Goal: Transaction & Acquisition: Download file/media

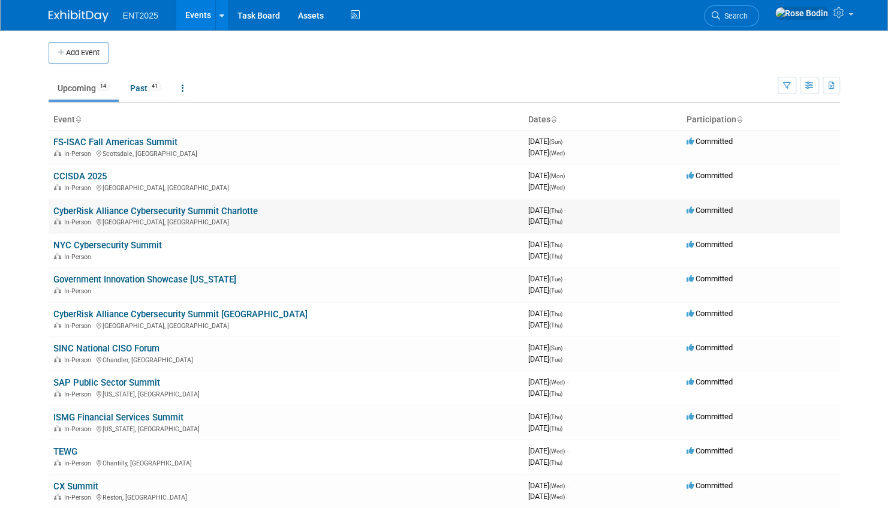
click at [246, 208] on link "CyberRisk Alliance Cybersecurity Summit Charlotte" at bounding box center [155, 211] width 204 height 11
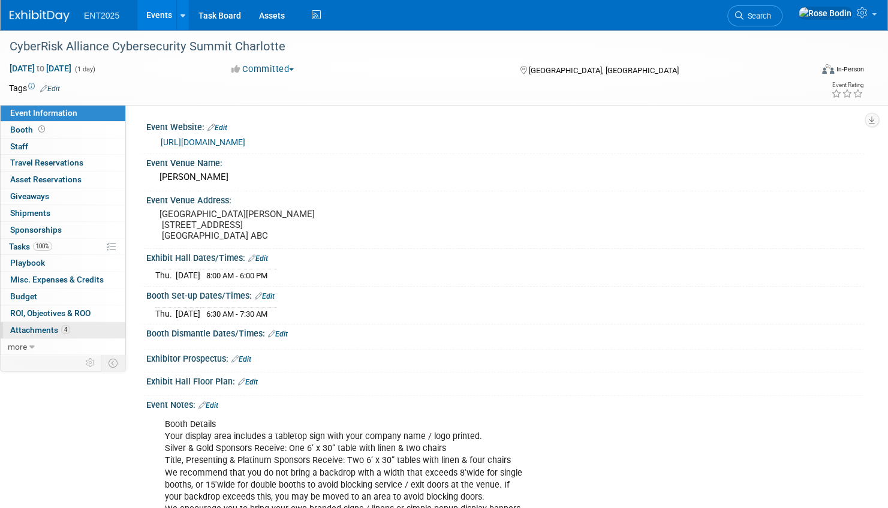
click at [100, 329] on link "4 Attachments 4" at bounding box center [63, 330] width 125 height 16
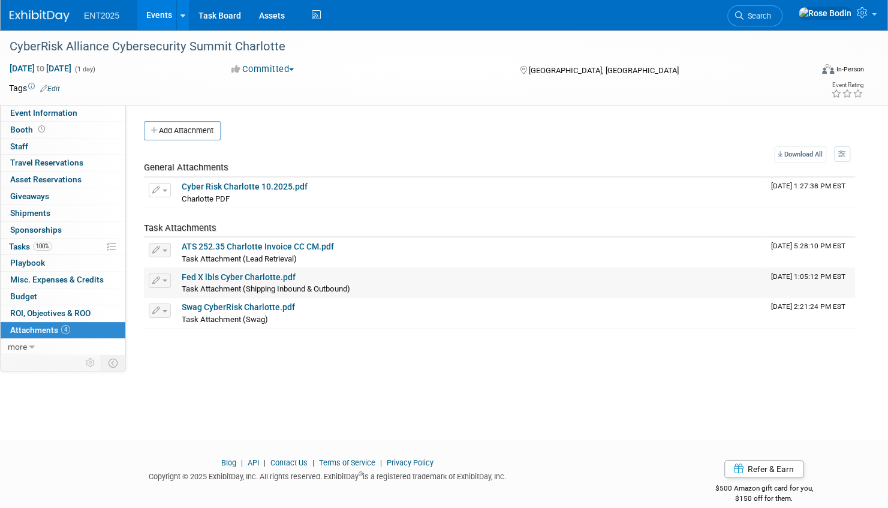
click at [258, 276] on link "Fed X lbls Cyber Charlotte.pdf" at bounding box center [239, 277] width 114 height 10
click at [157, 12] on link "Events" at bounding box center [159, 15] width 44 height 30
